Goal: Navigation & Orientation: Find specific page/section

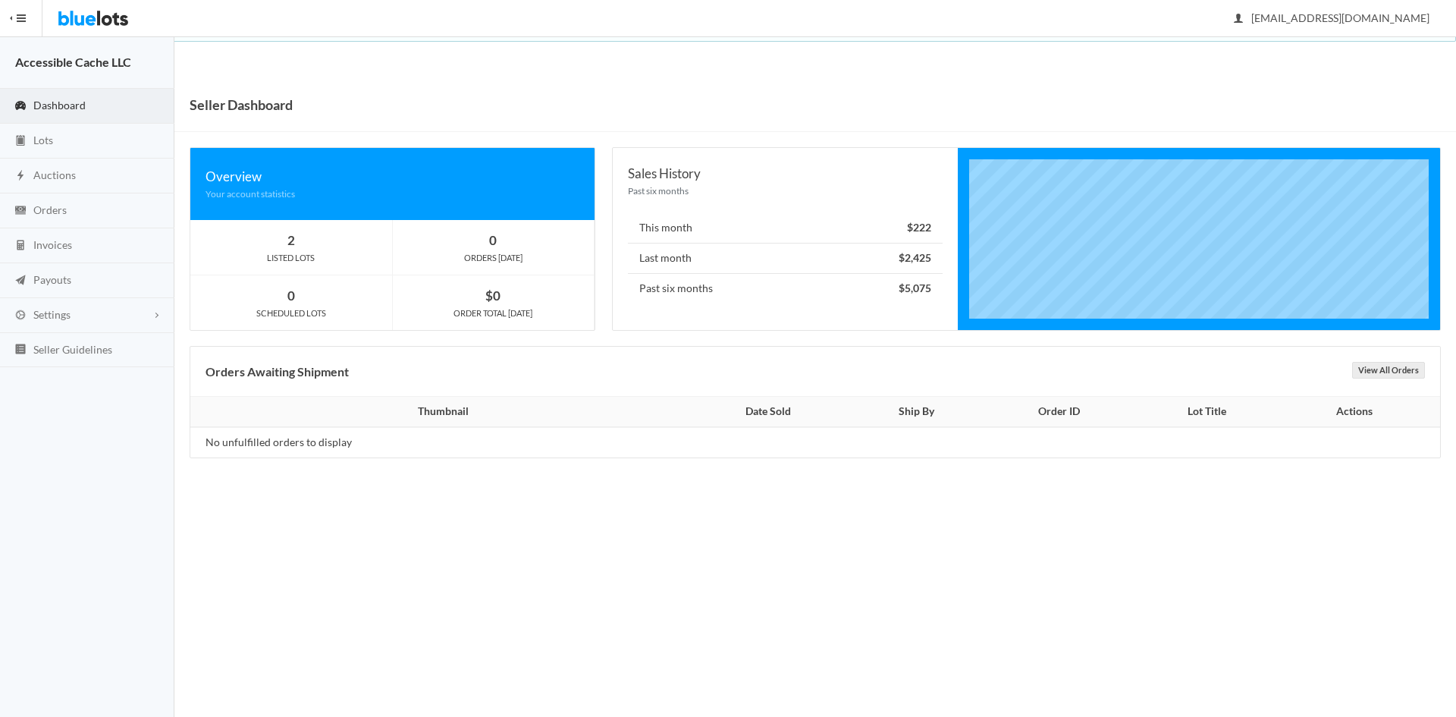
click at [64, 104] on span "Dashboard" at bounding box center [59, 105] width 52 height 13
click at [63, 102] on span "Dashboard" at bounding box center [59, 105] width 52 height 13
click at [48, 105] on span "Dashboard" at bounding box center [59, 105] width 52 height 13
click at [43, 134] on span "Lots" at bounding box center [43, 140] width 20 height 13
